Goal: Navigation & Orientation: Find specific page/section

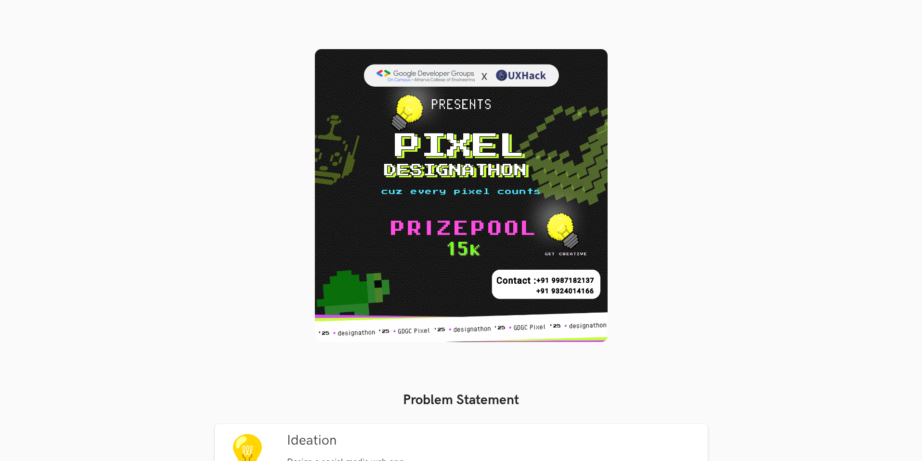
scroll to position [289, 0]
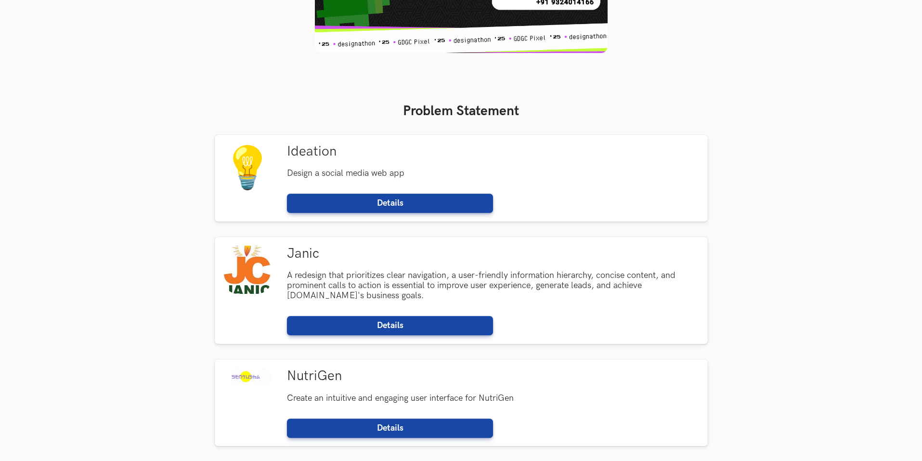
click at [351, 393] on h6 "Create an intuitive and engaging user interface for NutriGen" at bounding box center [493, 398] width 412 height 10
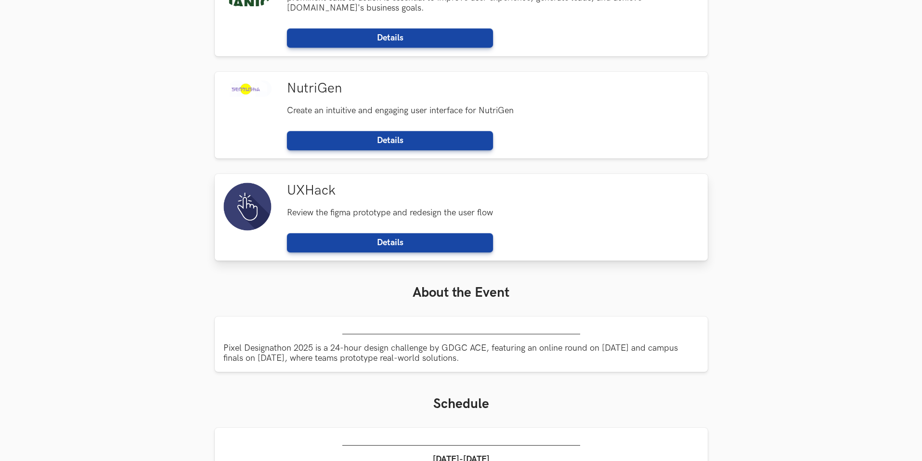
scroll to position [578, 0]
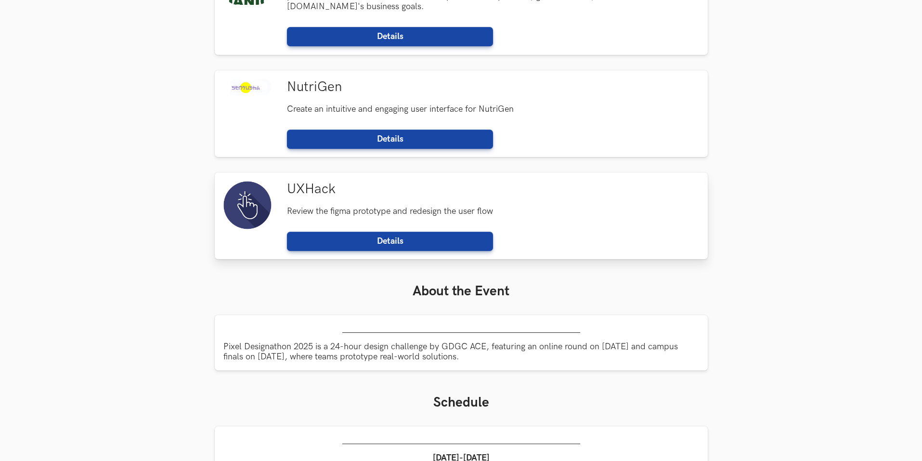
click at [434, 213] on h6 "Review the figma prototype and redesign the user flow" at bounding box center [493, 211] width 412 height 10
click at [304, 189] on h3 "UXHack" at bounding box center [493, 189] width 412 height 16
click at [299, 82] on h3 "NutriGen" at bounding box center [493, 87] width 412 height 16
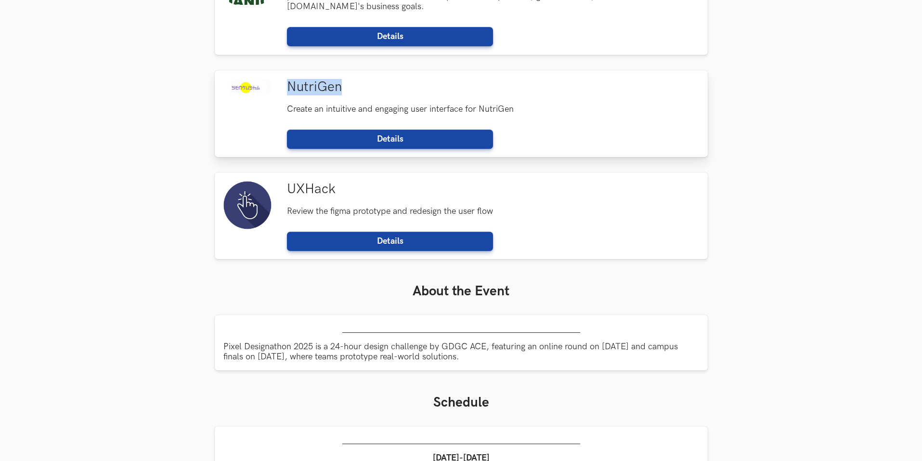
click at [299, 82] on h3 "NutriGen" at bounding box center [493, 87] width 412 height 16
click at [306, 89] on h3 "NutriGen" at bounding box center [493, 87] width 412 height 16
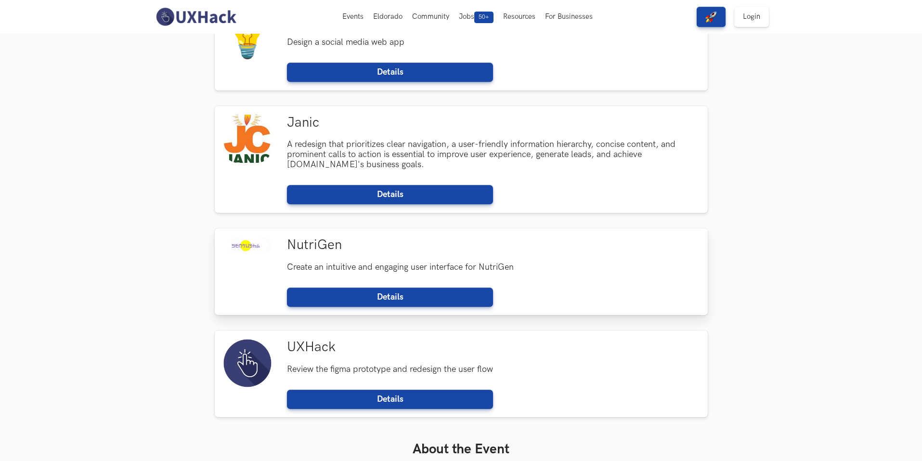
scroll to position [385, 0]
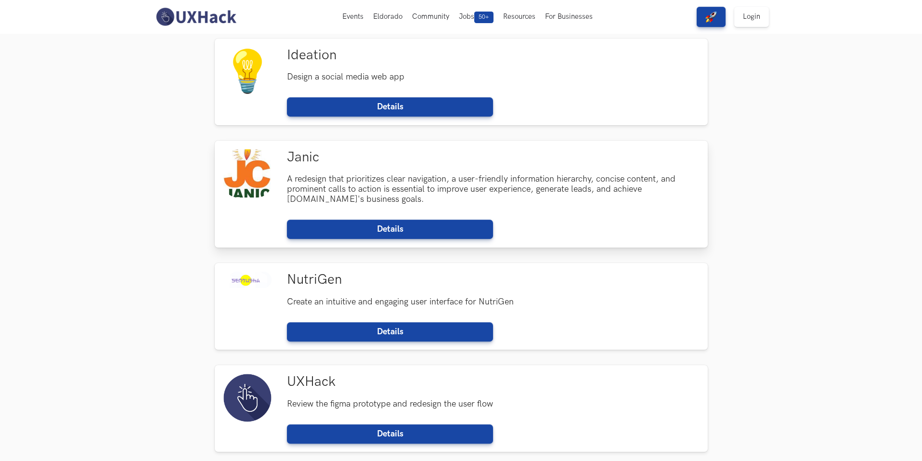
click at [293, 155] on h3 "Janic" at bounding box center [493, 157] width 412 height 16
click at [314, 157] on h3 "Janic" at bounding box center [493, 157] width 412 height 16
click at [327, 64] on div "Ideation Design a social media web app Details" at bounding box center [493, 81] width 412 height 69
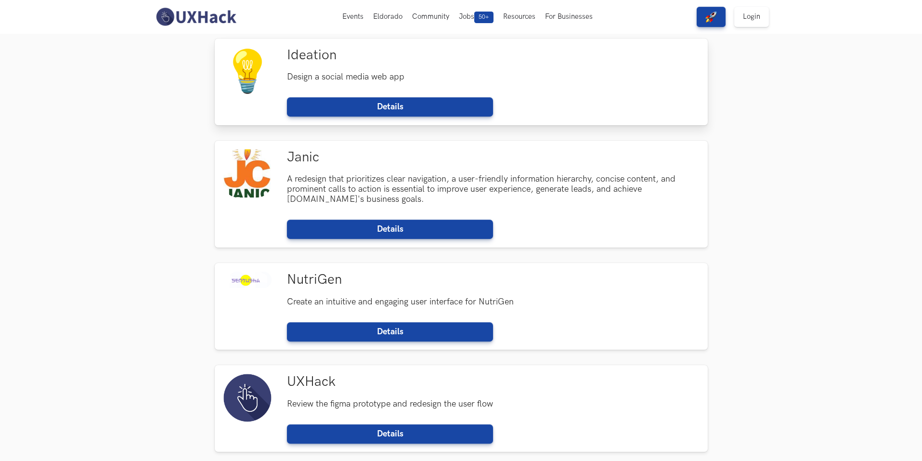
click at [311, 57] on h3 "Ideation" at bounding box center [493, 55] width 412 height 16
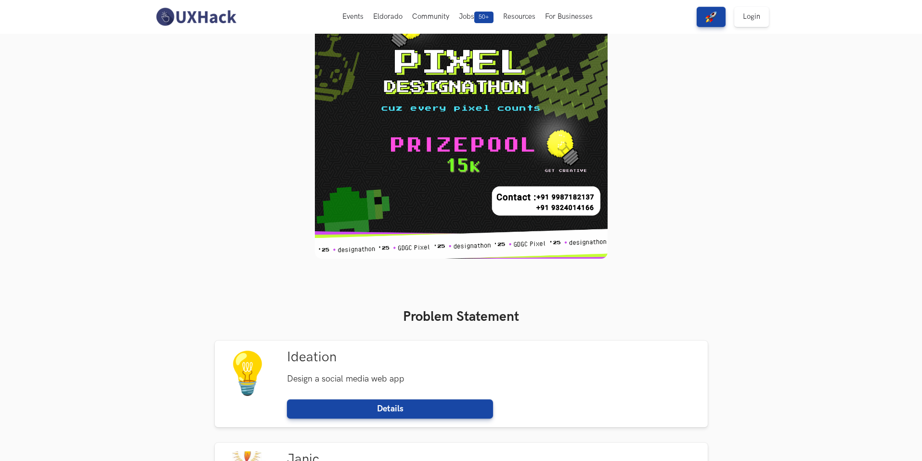
scroll to position [48, 0]
